Goal: Information Seeking & Learning: Learn about a topic

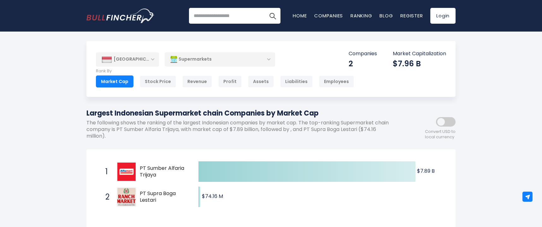
click at [144, 56] on div "[GEOGRAPHIC_DATA]" at bounding box center [127, 59] width 63 height 14
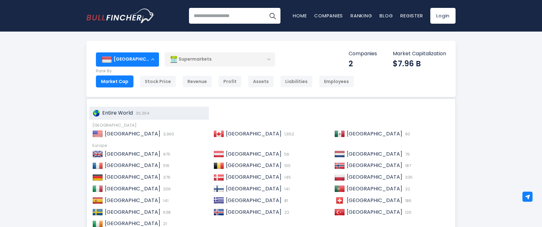
click at [120, 108] on div "Entire World 30,364" at bounding box center [149, 113] width 120 height 13
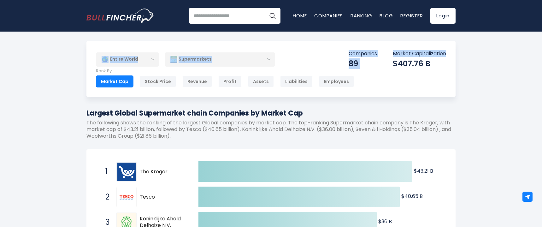
drag, startPoint x: 538, startPoint y: 29, endPoint x: 541, endPoint y: 47, distance: 18.2
click at [541, 47] on html "Home Companies Ranking Blog Register Login Home" at bounding box center [271, 113] width 542 height 227
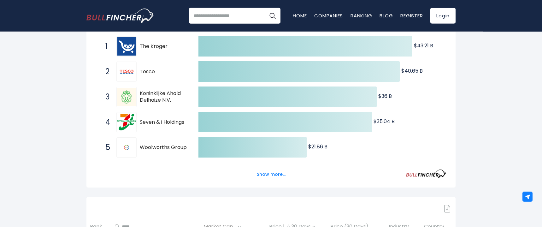
scroll to position [132, 0]
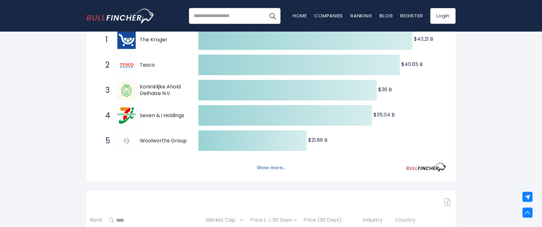
click at [275, 172] on button "Show more..." at bounding box center [271, 167] width 36 height 10
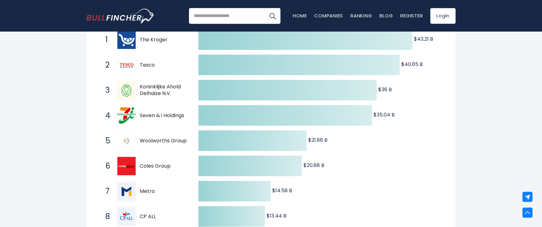
click at [144, 190] on span "Metro" at bounding box center [164, 191] width 48 height 7
click at [126, 196] on img at bounding box center [126, 191] width 18 height 18
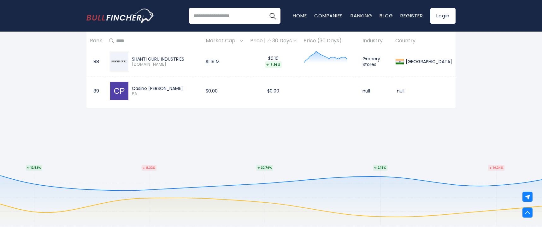
scroll to position [2994, 0]
